Goal: Check status: Check status

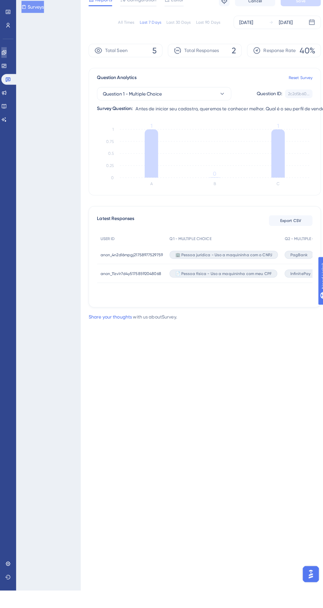
click at [7, 79] on icon at bounding box center [3, 79] width 5 height 5
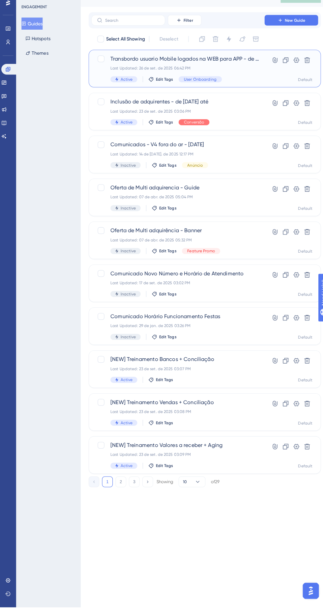
click at [230, 78] on div "Last Updated: 26 de set. de 2025 06:42 PM" at bounding box center [181, 78] width 146 height 5
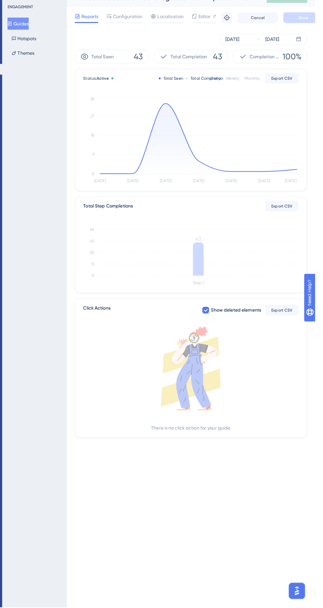
click at [304, 169] on icon "Sep 21 Sep 22 Sep 23 Sep 24 Sep 25 Sep 26 Sep 27 0 9 18 27 36" at bounding box center [201, 149] width 212 height 88
click at [288, 53] on div "[DATE]" at bounding box center [281, 50] width 14 height 8
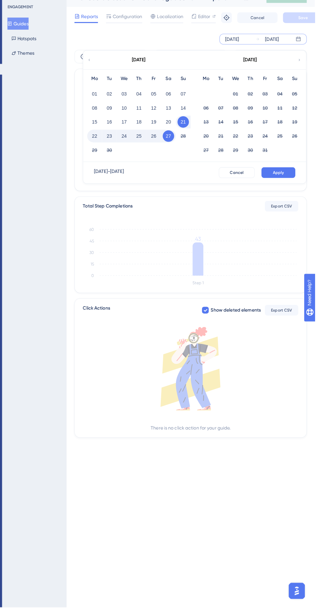
click at [182, 146] on button "27" at bounding box center [179, 145] width 11 height 11
click at [291, 184] on button "Apply" at bounding box center [287, 181] width 33 height 11
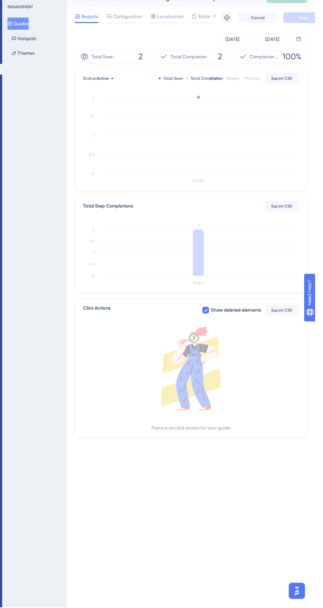
click at [209, 258] on icon at bounding box center [208, 259] width 11 height 45
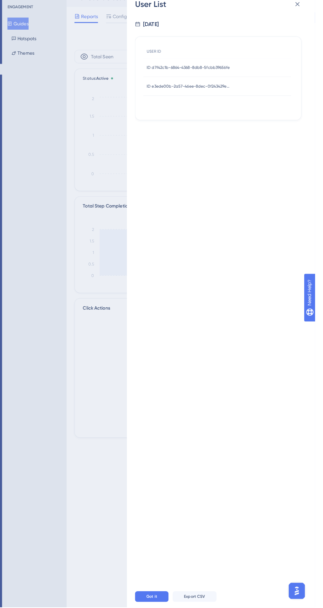
click at [239, 78] on span "ID d7f42c1b-6864-4368-8db8-5fcbb39656fe" at bounding box center [198, 77] width 81 height 5
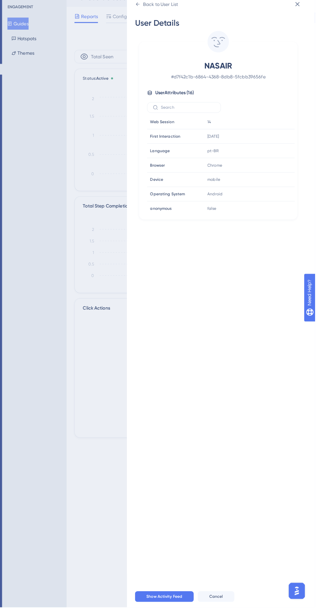
click at [312, 24] on div "User Details NASAIR # d7f42c1b-6864-4368-8db8-5fcbb39656fe User Attributes ( 16…" at bounding box center [233, 304] width 174 height 566
click at [162, 13] on div "Back to User List" at bounding box center [167, 16] width 42 height 11
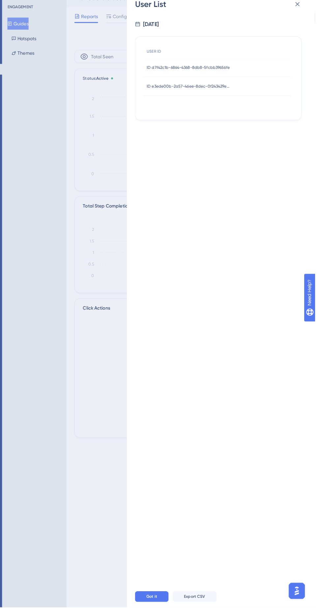
click at [230, 96] on span "ID e3ede00b-2a57-46ee-8dec-0f243429e766" at bounding box center [199, 96] width 82 height 5
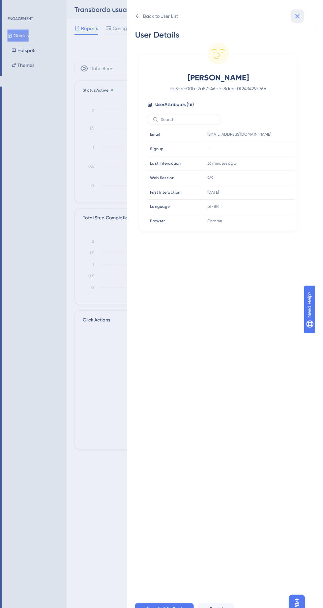
click at [308, 16] on icon at bounding box center [306, 16] width 4 height 4
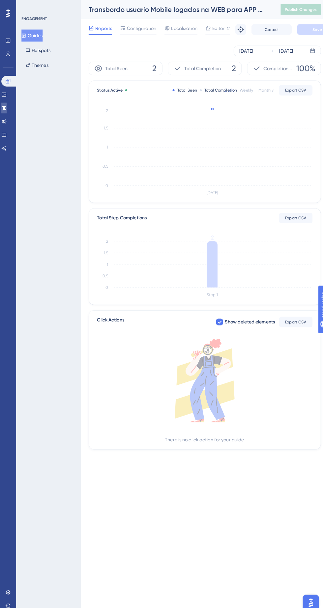
click at [7, 107] on link at bounding box center [3, 106] width 5 height 11
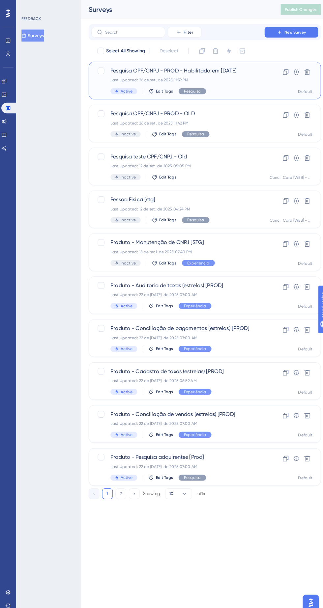
click at [230, 72] on span "Pesquisa CPF/CNPJ - PROD - Habilitado em [DATE]" at bounding box center [174, 70] width 132 height 8
